Goal: Transaction & Acquisition: Purchase product/service

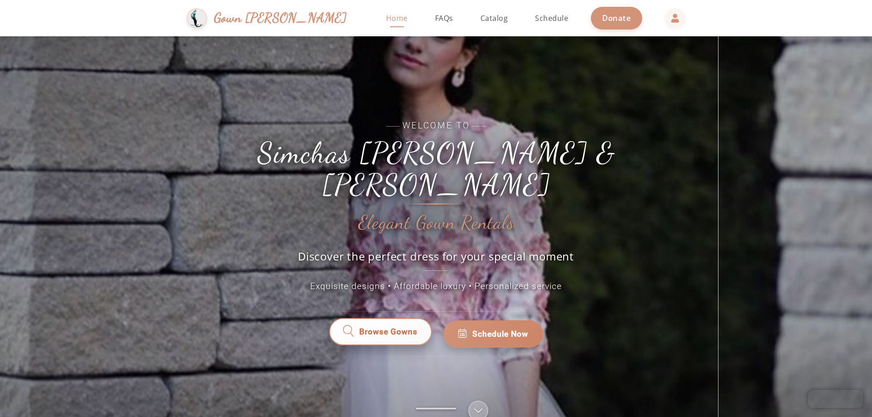
click at [388, 328] on span "Browse Gowns" at bounding box center [388, 334] width 60 height 12
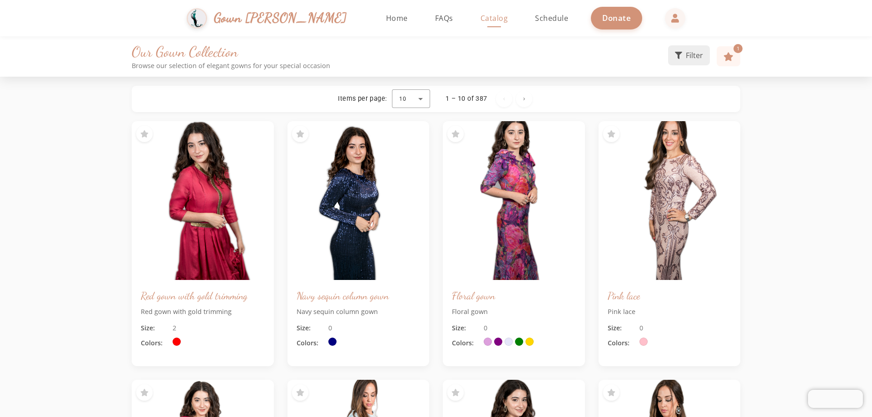
click at [690, 55] on span "Filter" at bounding box center [694, 55] width 17 height 11
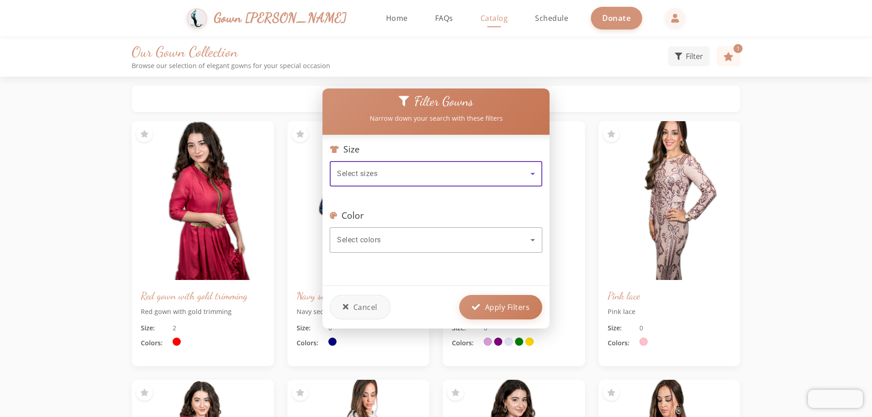
click at [382, 170] on div "Select sizes" at bounding box center [434, 174] width 194 height 11
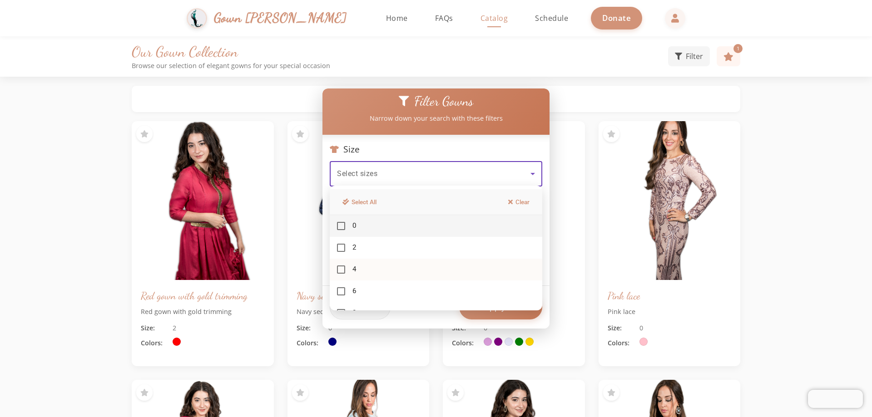
click at [342, 274] on mat-option "4" at bounding box center [436, 270] width 213 height 22
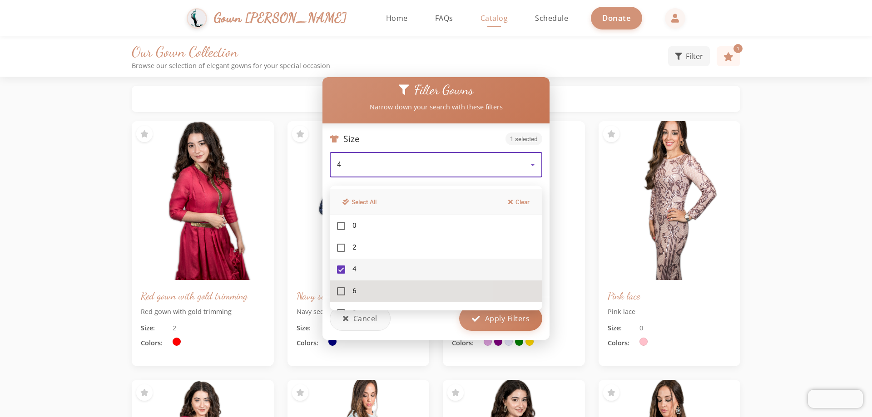
click at [345, 288] on mat-pseudo-checkbox at bounding box center [341, 292] width 8 height 8
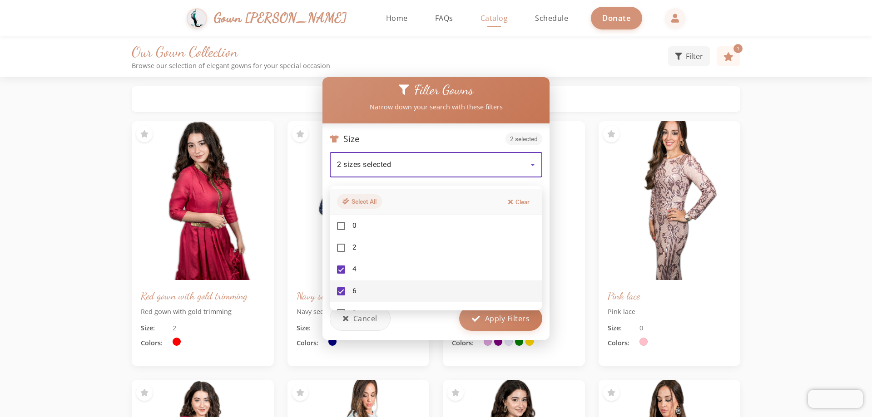
click at [375, 204] on button "Select All" at bounding box center [359, 201] width 45 height 15
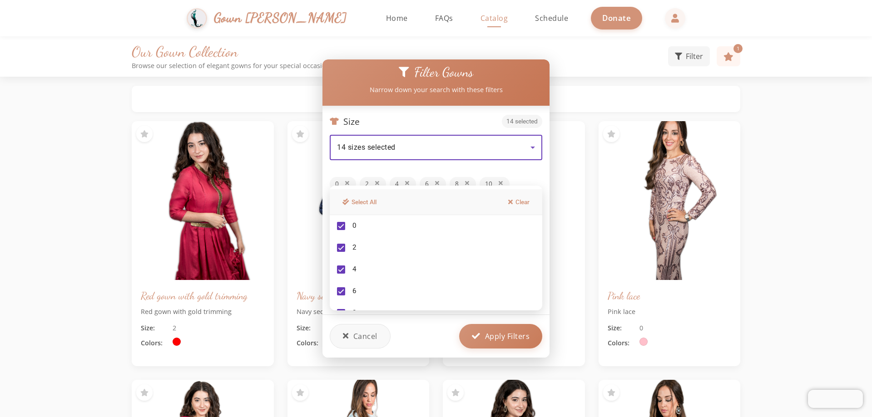
click at [348, 180] on div at bounding box center [436, 208] width 872 height 417
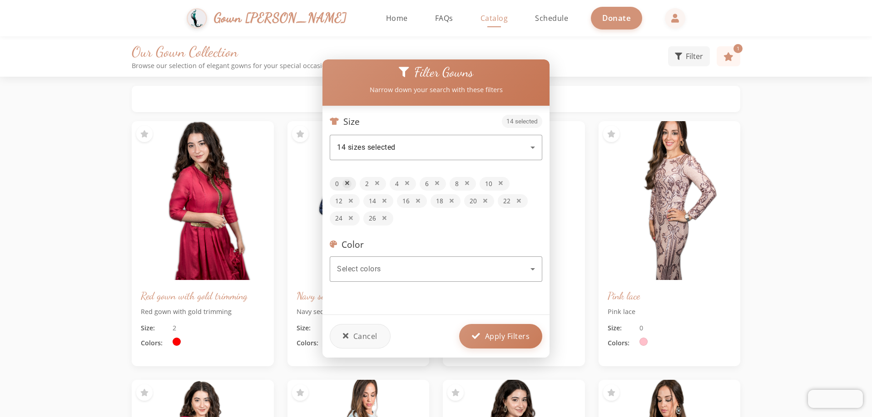
click at [348, 181] on icon at bounding box center [347, 184] width 4 height 6
click at [347, 181] on icon at bounding box center [347, 184] width 4 height 6
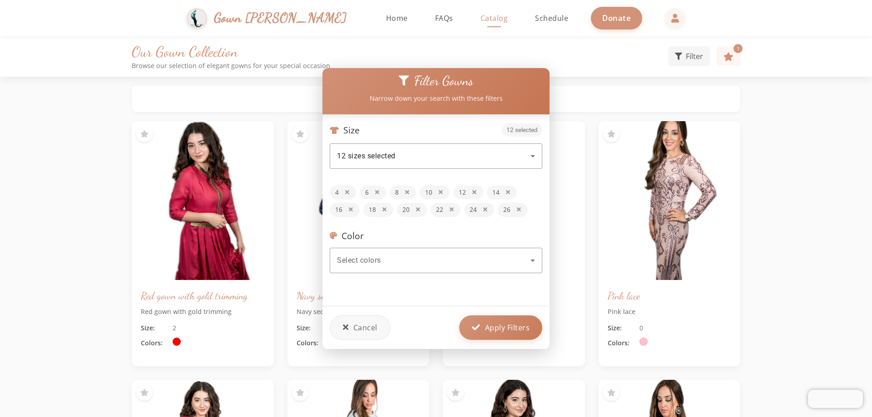
click at [347, 179] on div "Size 12 selected 12 sizes selected 4 6 8 10 12 14 16 18 20 22 24 26" at bounding box center [436, 170] width 213 height 93
click at [407, 190] on icon at bounding box center [407, 193] width 4 height 6
click at [407, 189] on button at bounding box center [410, 192] width 9 height 9
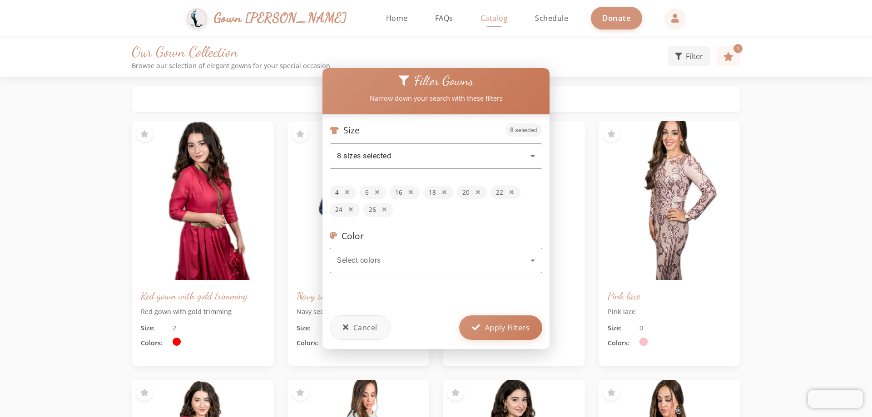
click at [407, 189] on button at bounding box center [410, 192] width 9 height 9
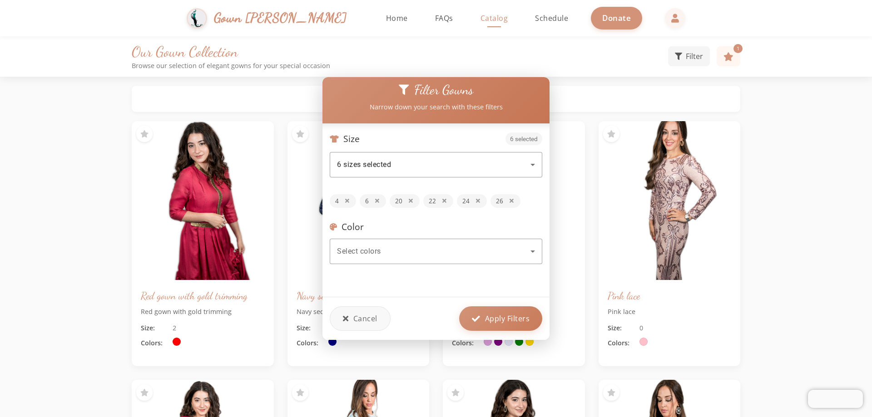
click at [407, 189] on div "Size 6 selected 6 sizes selected 4 6 20 22 24 26" at bounding box center [436, 171] width 213 height 76
click at [409, 199] on icon at bounding box center [411, 202] width 4 height 6
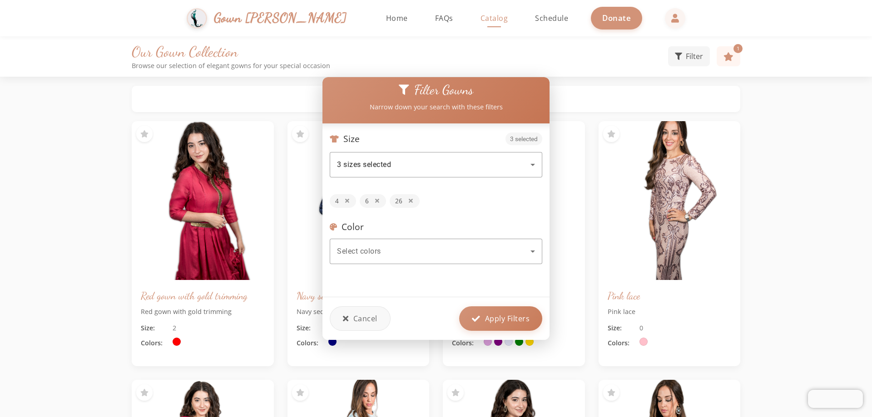
click at [409, 199] on icon at bounding box center [411, 202] width 4 height 6
click at [396, 248] on div "Select colors" at bounding box center [434, 251] width 194 height 11
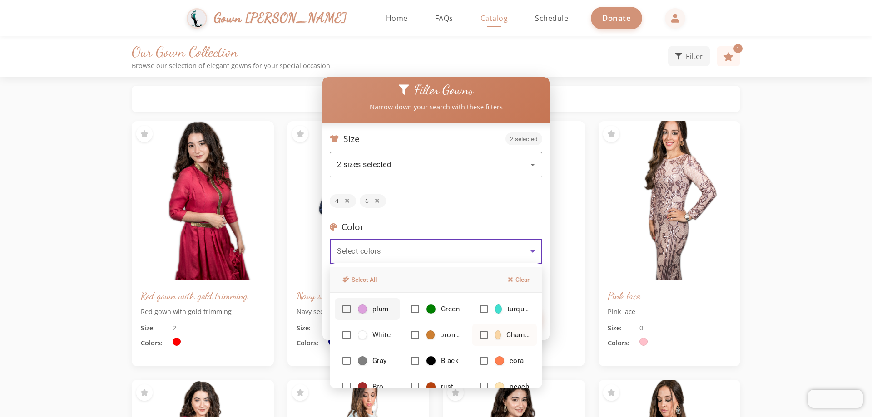
click at [480, 336] on mat-pseudo-checkbox at bounding box center [484, 335] width 8 height 8
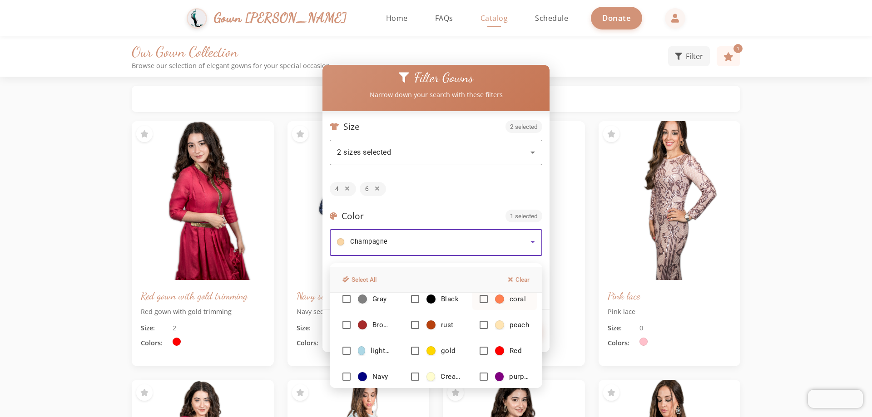
scroll to position [45, 0]
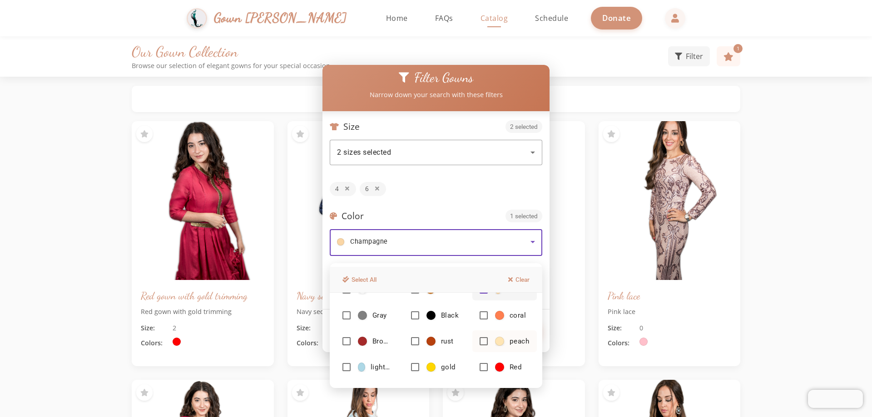
click at [480, 343] on mat-pseudo-checkbox at bounding box center [484, 342] width 8 height 8
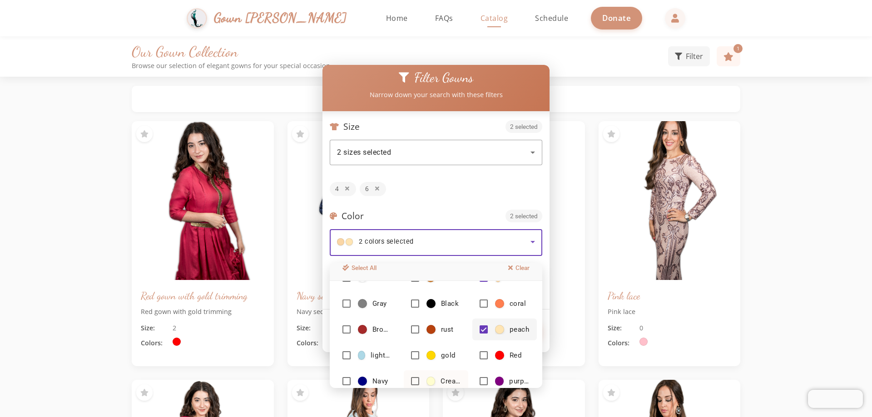
click at [413, 382] on mat-pseudo-checkbox at bounding box center [415, 382] width 8 height 8
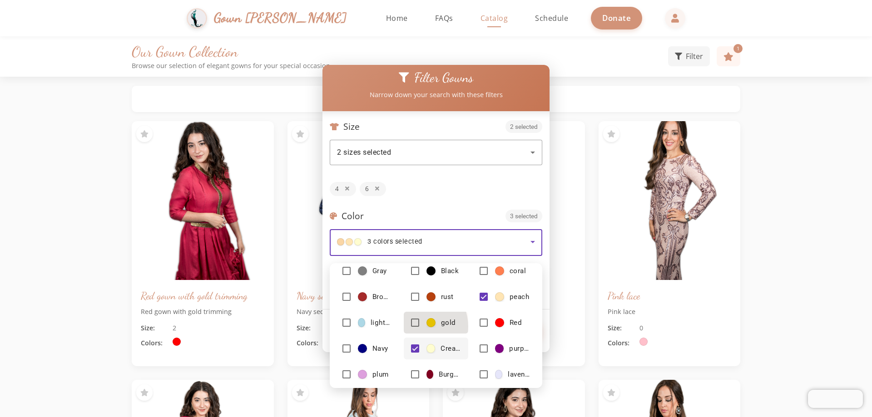
click at [413, 327] on mat-pseudo-checkbox at bounding box center [415, 323] width 8 height 8
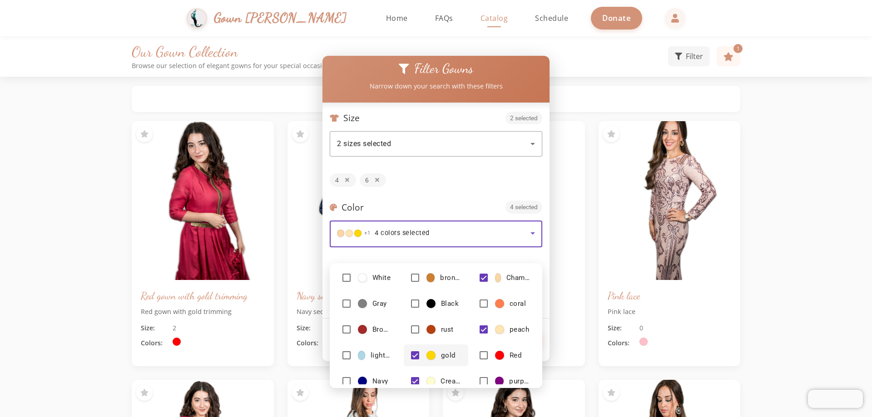
scroll to position [0, 0]
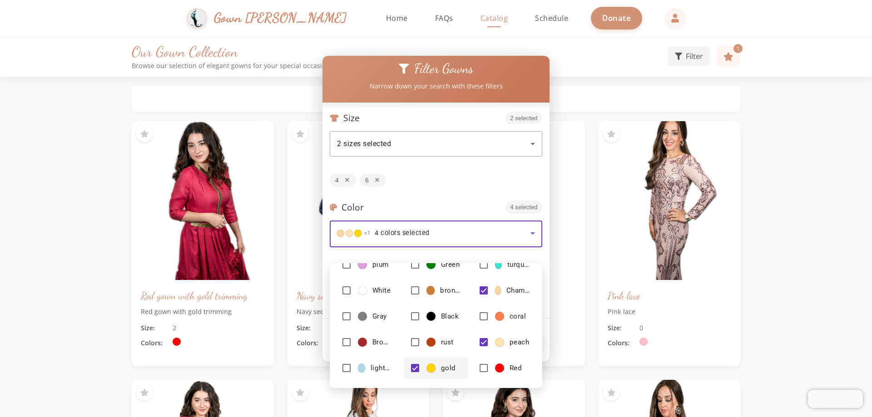
click at [529, 231] on div at bounding box center [436, 208] width 872 height 417
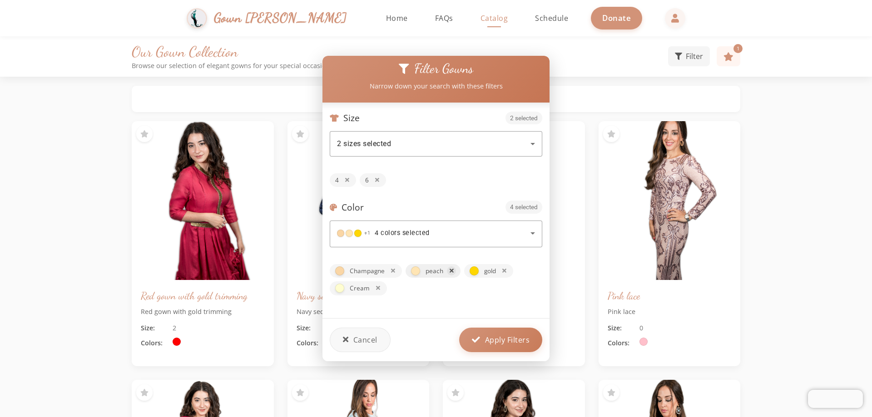
click at [452, 268] on icon at bounding box center [452, 271] width 4 height 6
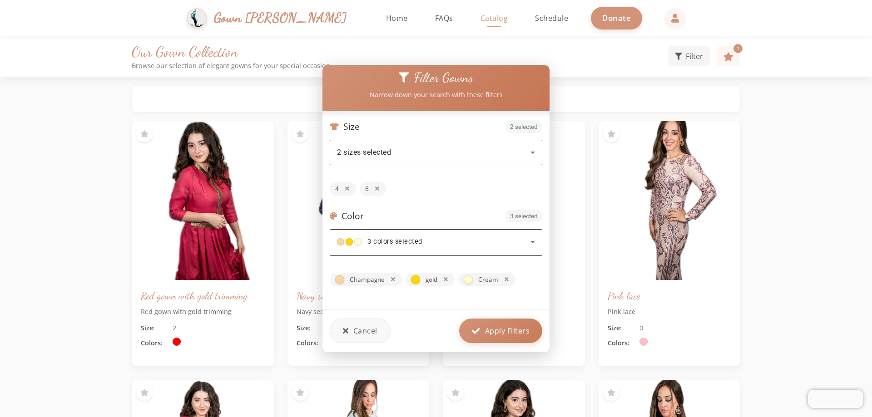
click at [486, 238] on div "3 colors selected" at bounding box center [434, 242] width 194 height 11
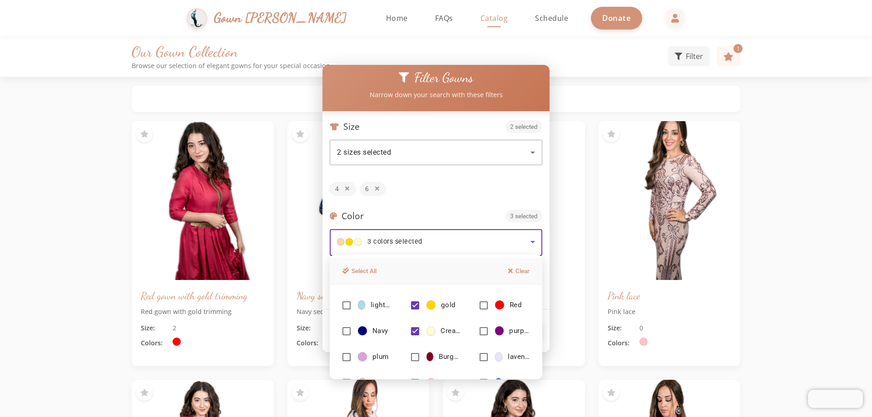
scroll to position [104, 0]
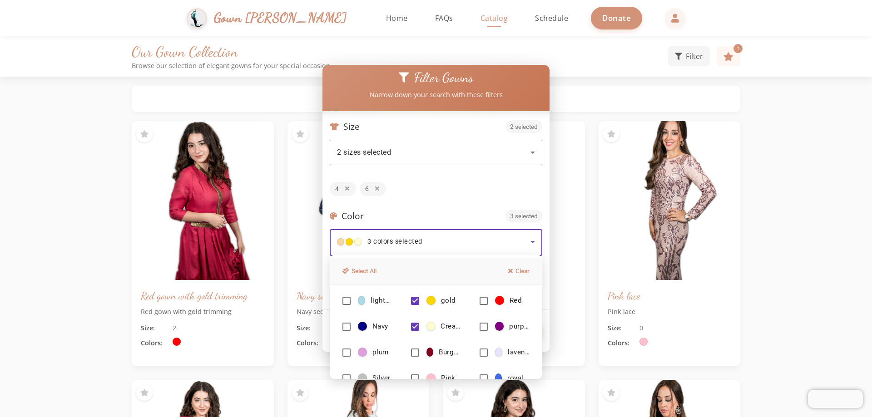
click at [464, 197] on div at bounding box center [436, 208] width 872 height 417
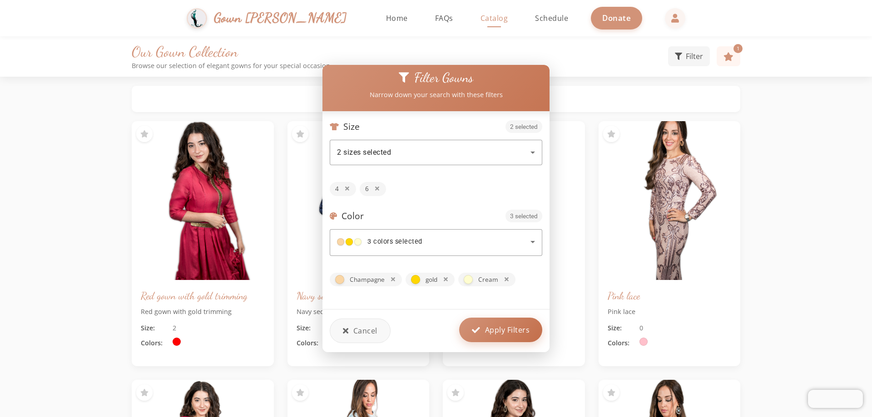
click at [492, 331] on span "Apply Filters" at bounding box center [507, 330] width 45 height 11
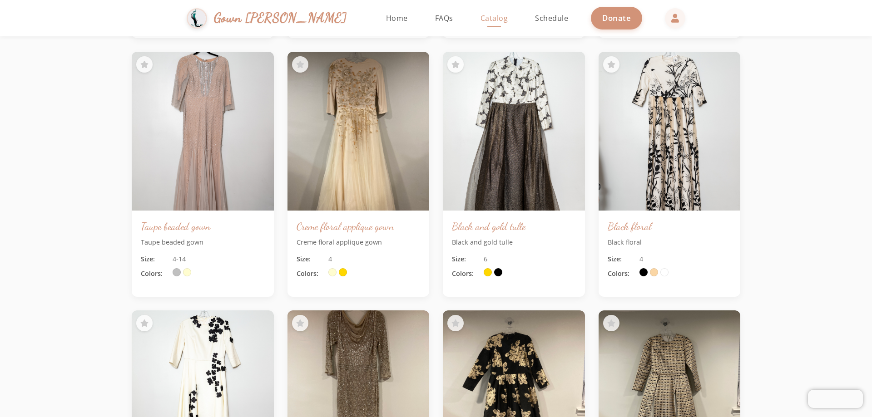
scroll to position [999, 0]
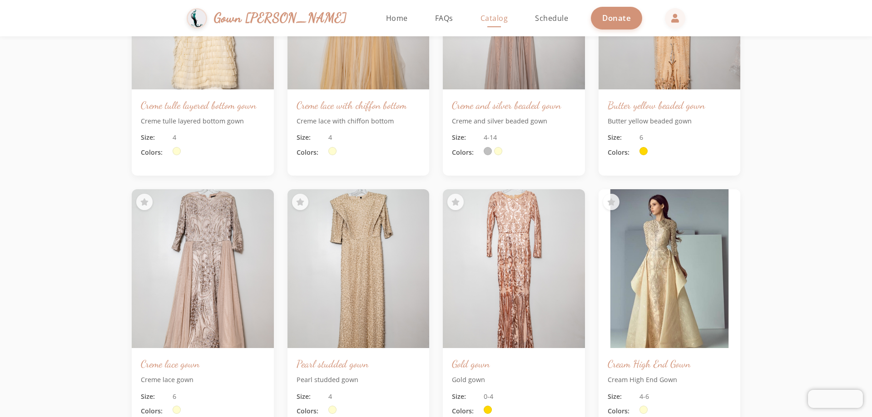
scroll to position [2135, 0]
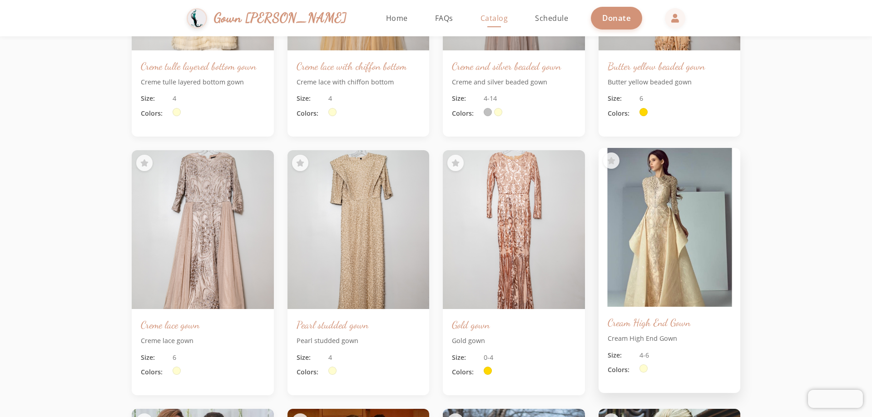
click at [668, 192] on img at bounding box center [669, 227] width 149 height 167
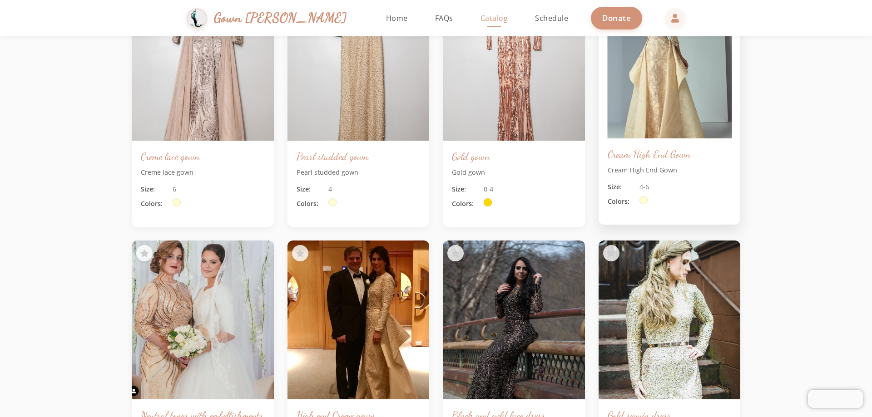
scroll to position [2317, 0]
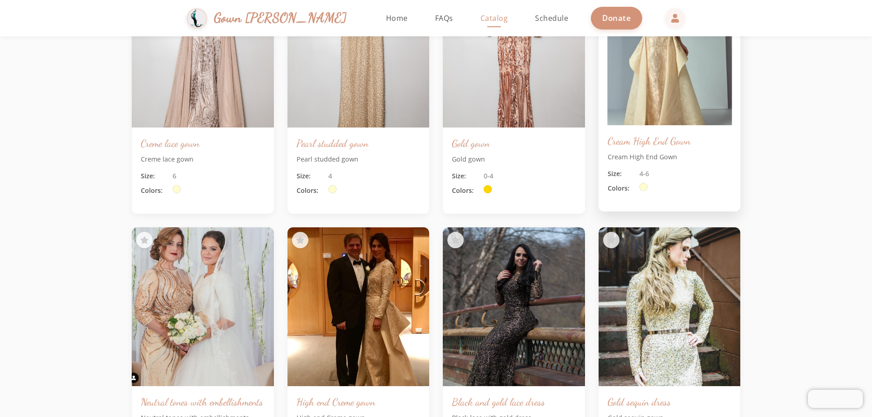
click at [641, 149] on div "Cream High End Gown Cream High End Gown Size: 4-6 Colors:" at bounding box center [670, 168] width 142 height 86
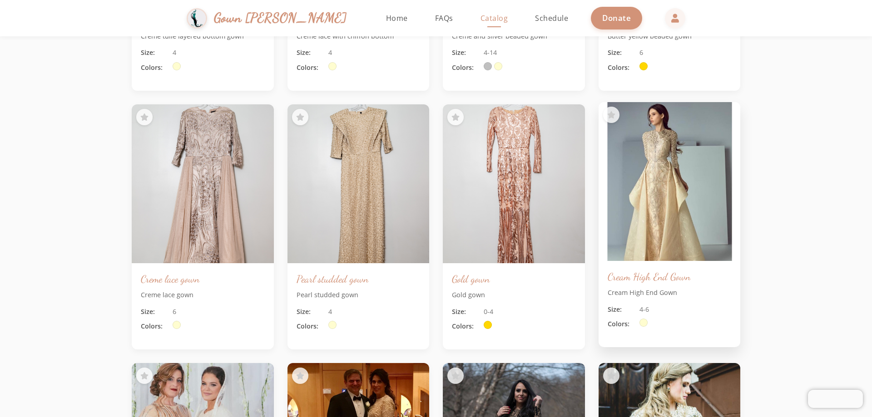
scroll to position [2181, 0]
click at [651, 147] on img at bounding box center [669, 182] width 149 height 167
click at [710, 129] on img at bounding box center [669, 182] width 149 height 167
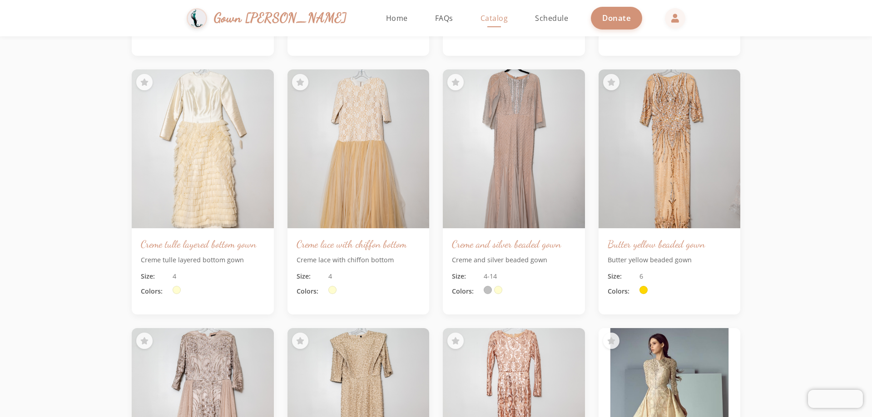
scroll to position [1953, 0]
